Goal: Go to known website: Access a specific website the user already knows

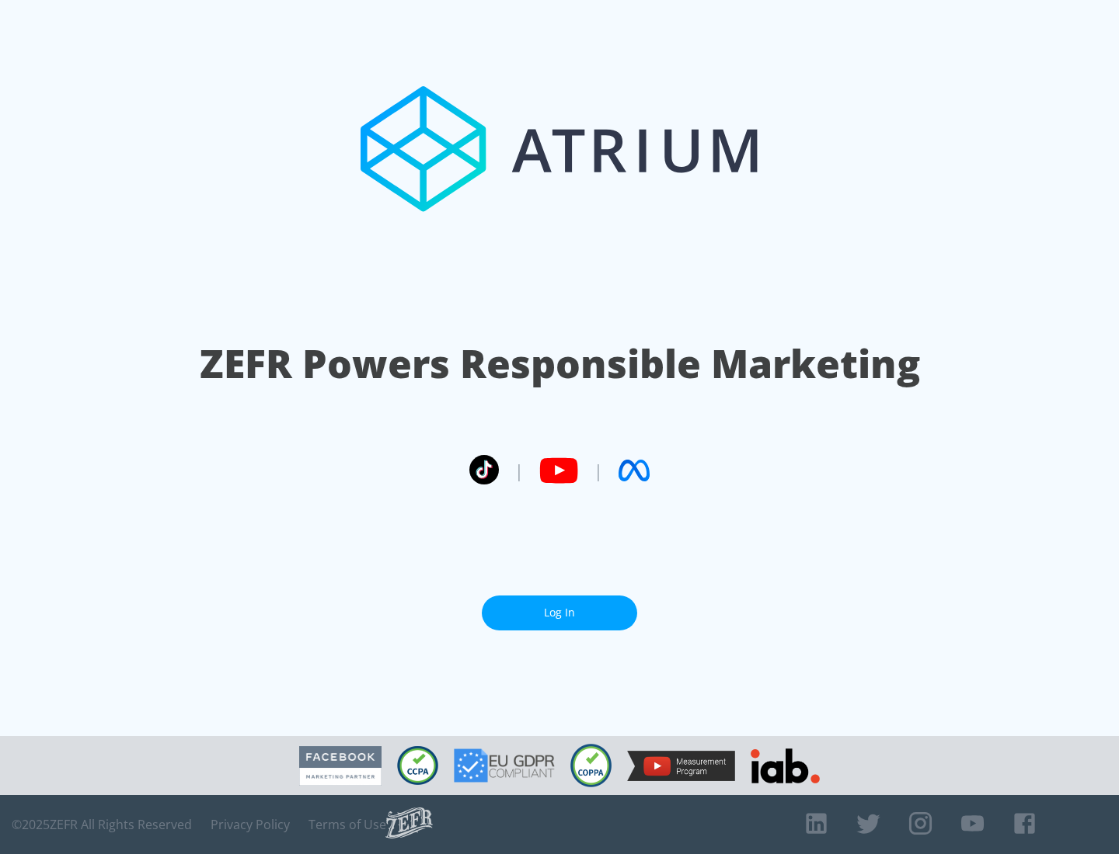
click at [559, 613] on link "Log In" at bounding box center [559, 613] width 155 height 35
